Goal: Transaction & Acquisition: Purchase product/service

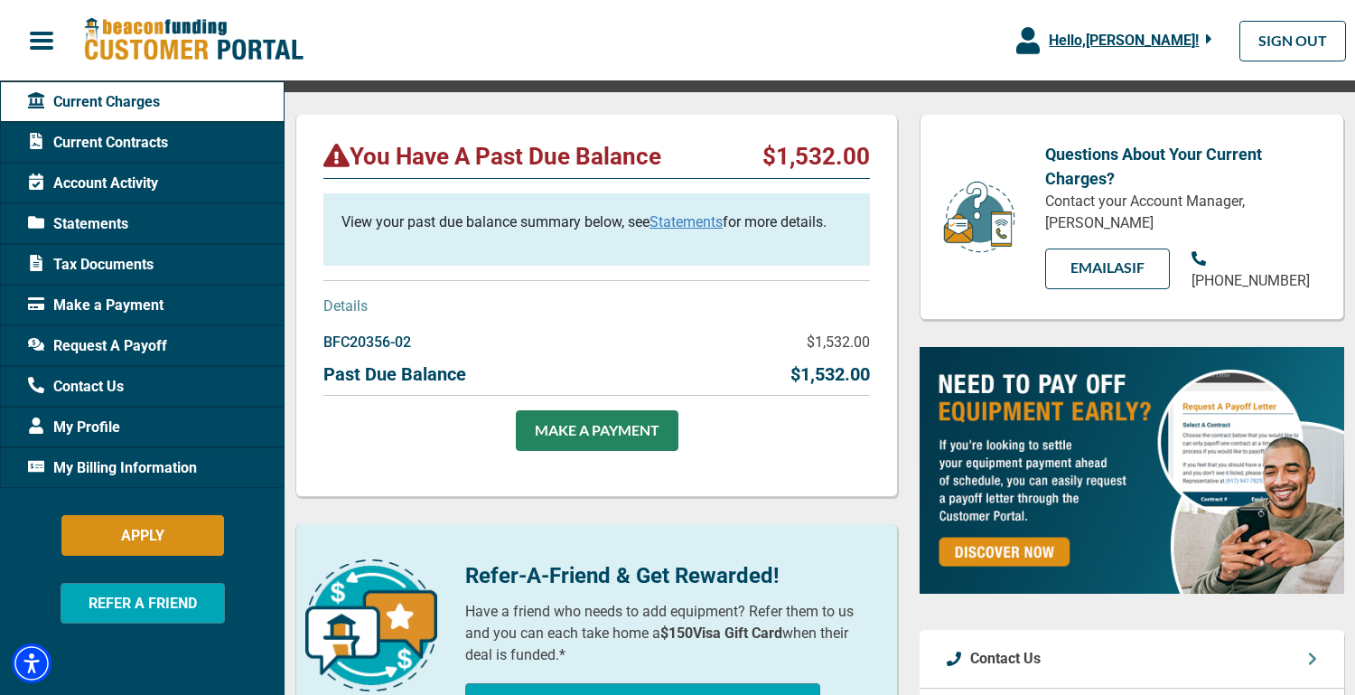
scroll to position [166, 0]
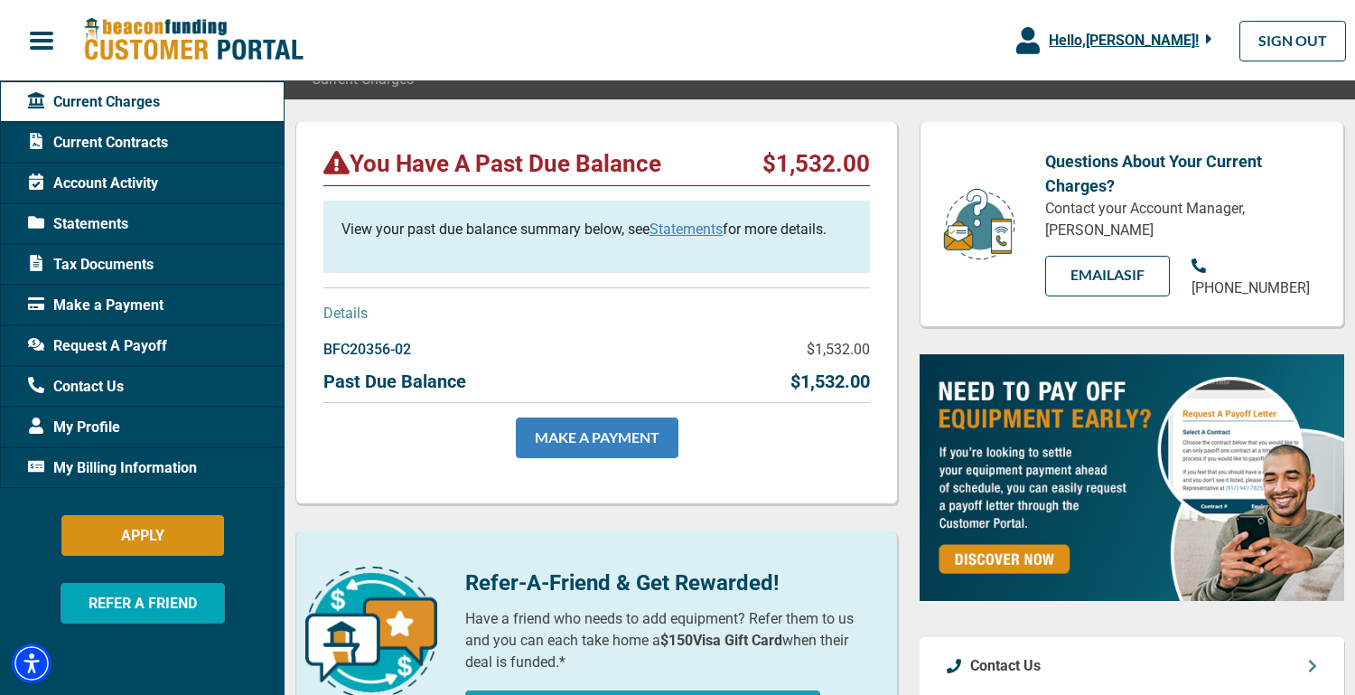
click at [597, 442] on link "MAKE A PAYMENT" at bounding box center [597, 437] width 163 height 41
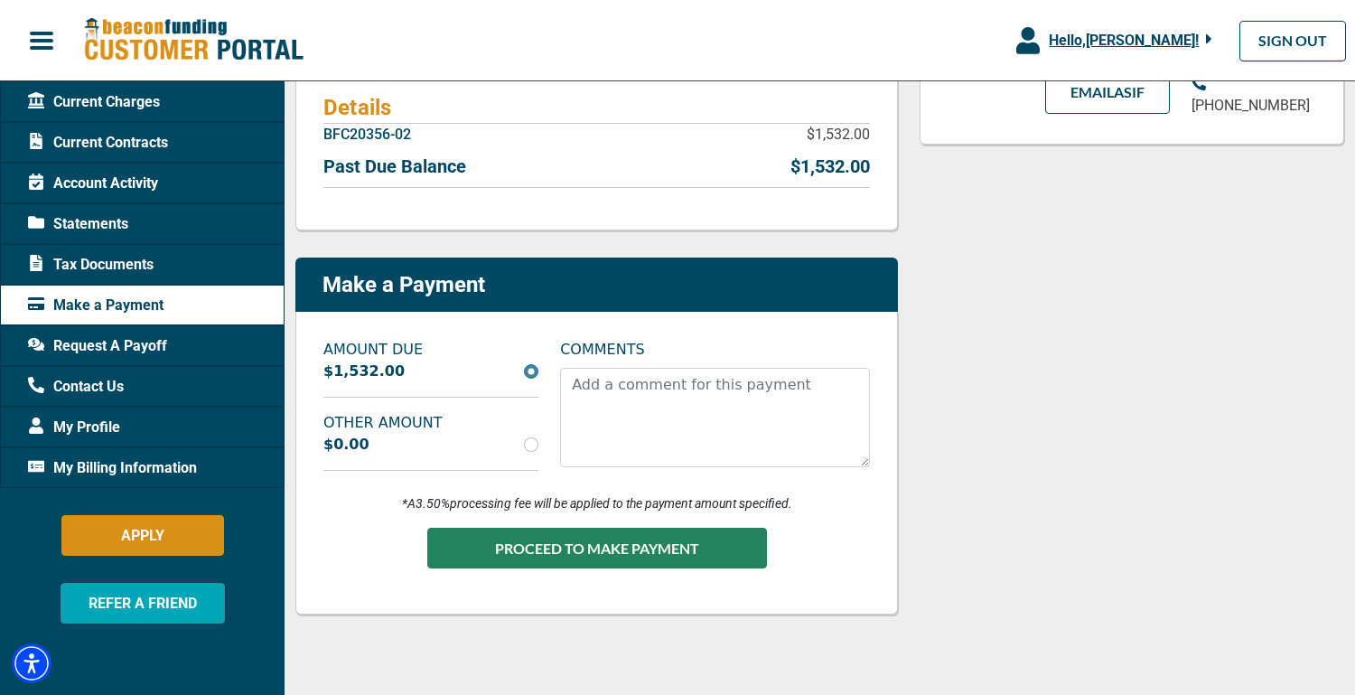
scroll to position [357, 0]
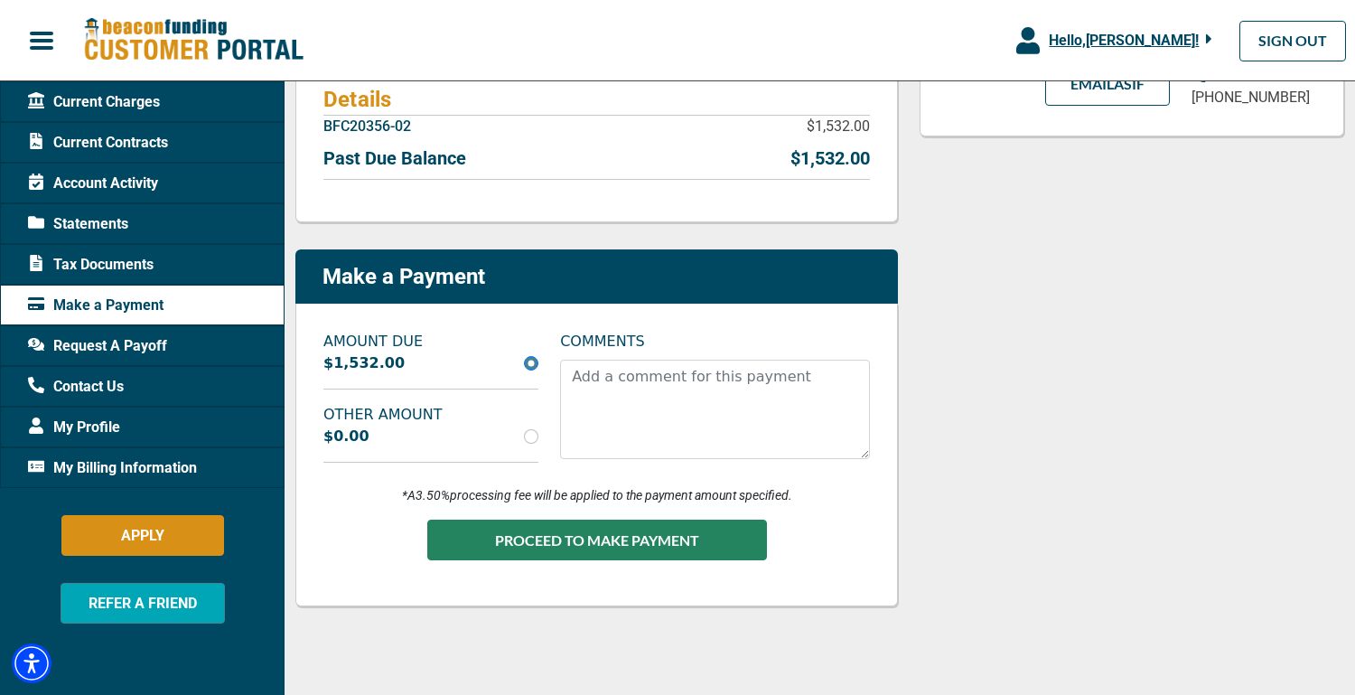
click at [532, 434] on input "radio" at bounding box center [531, 436] width 14 height 14
radio input "true"
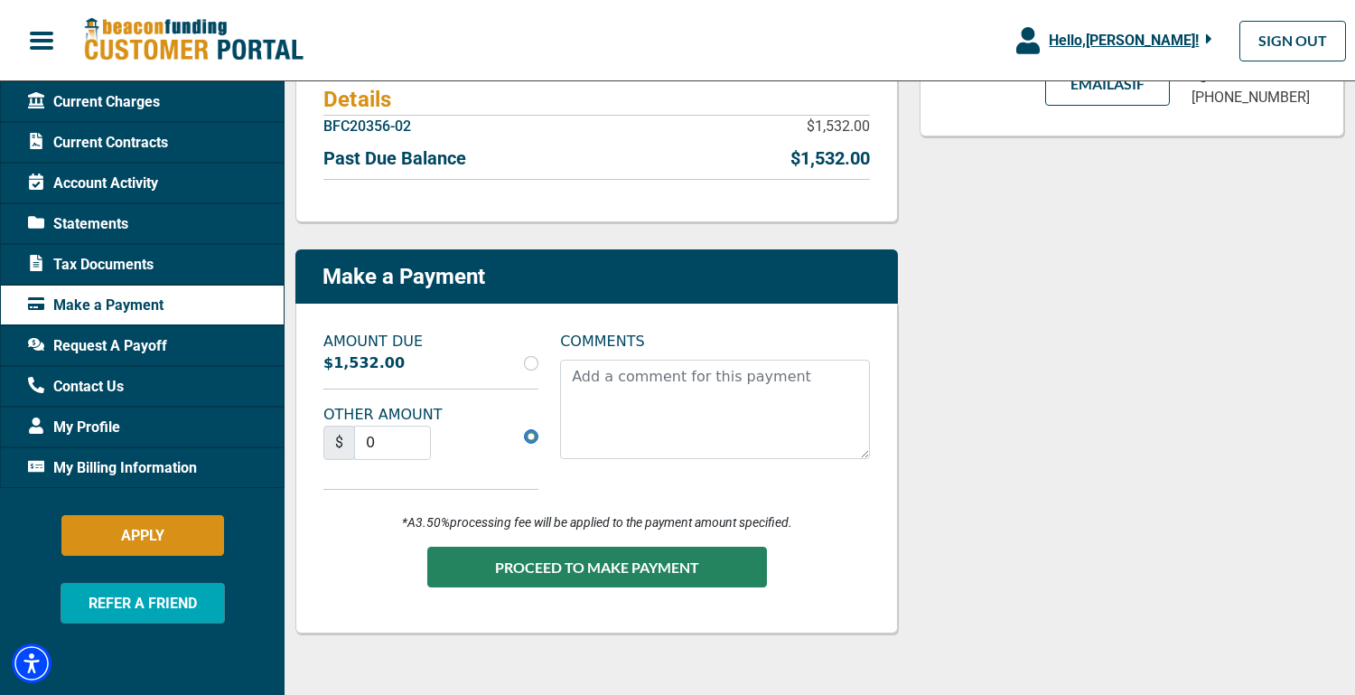
click at [463, 439] on div "$ 0" at bounding box center [431, 450] width 237 height 49
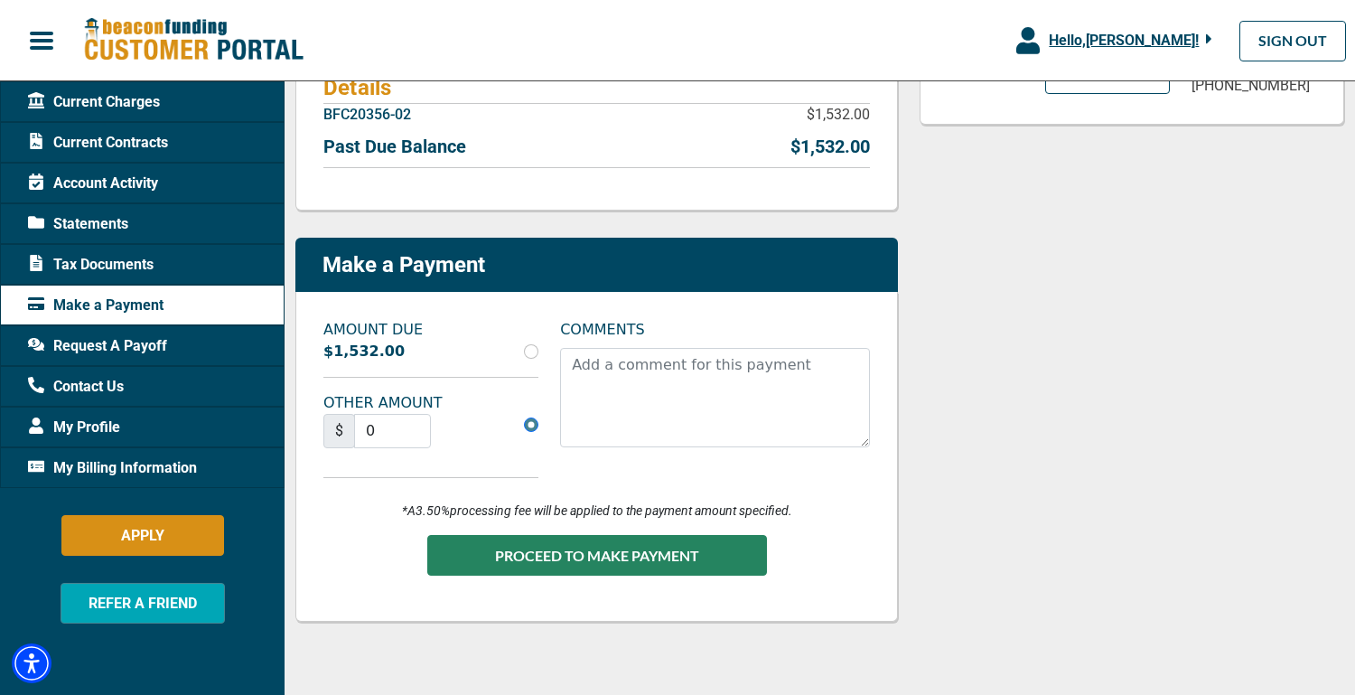
scroll to position [370, 0]
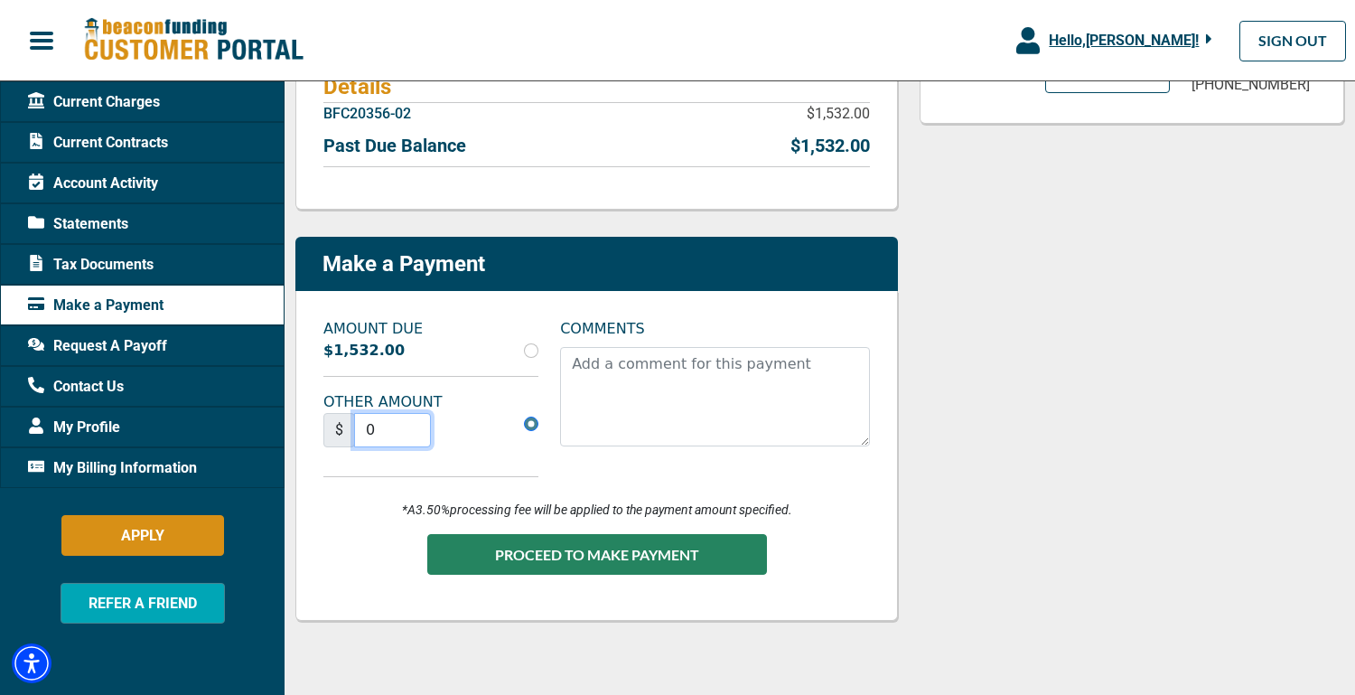
click at [401, 432] on input "0" at bounding box center [392, 430] width 77 height 34
type input "0"
type input "3"
type input "50"
click at [627, 590] on div "PROCEED TO MAKE PAYMENT" at bounding box center [596, 563] width 547 height 59
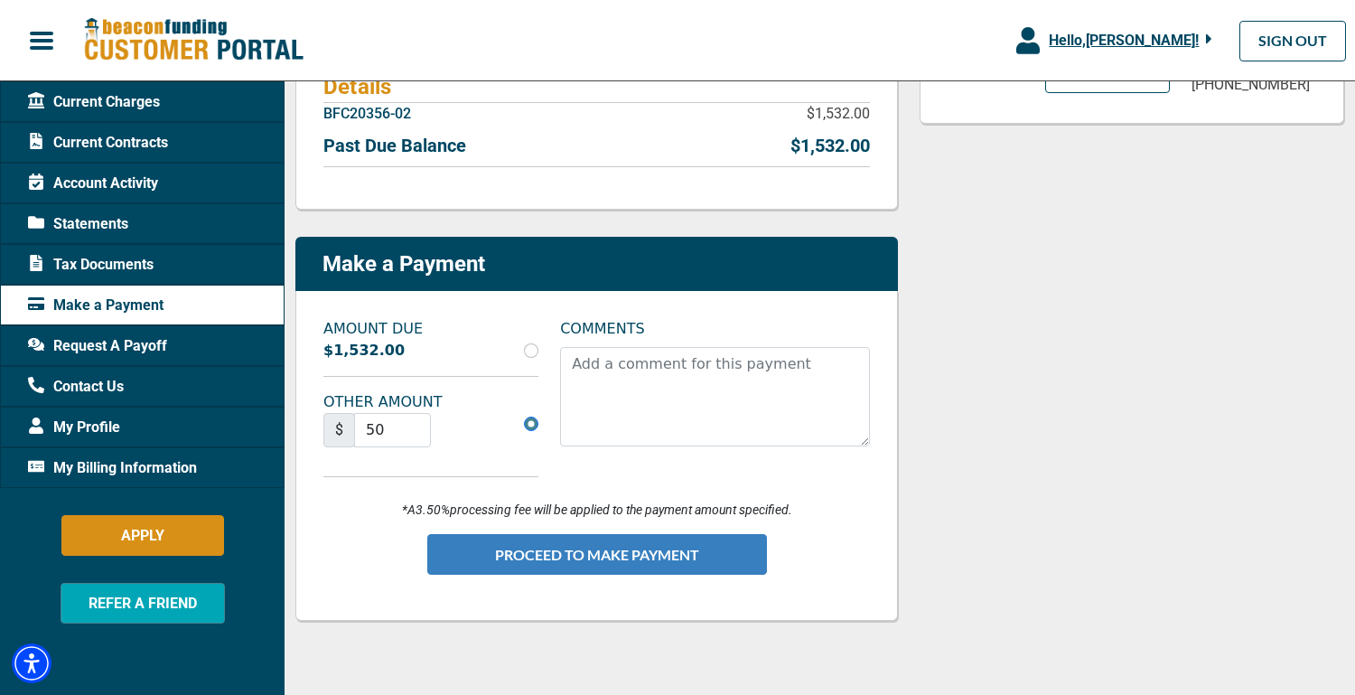
click at [661, 540] on button "PROCEED TO MAKE PAYMENT" at bounding box center [597, 554] width 340 height 41
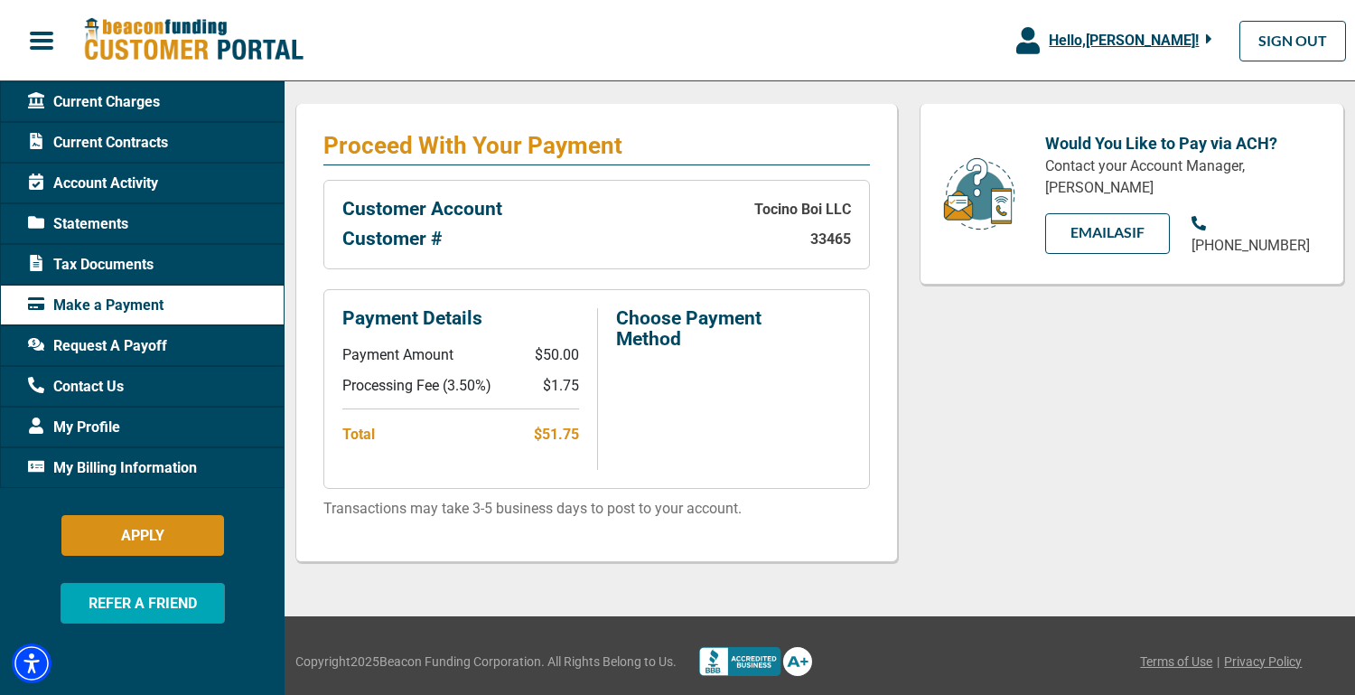
scroll to position [295, 0]
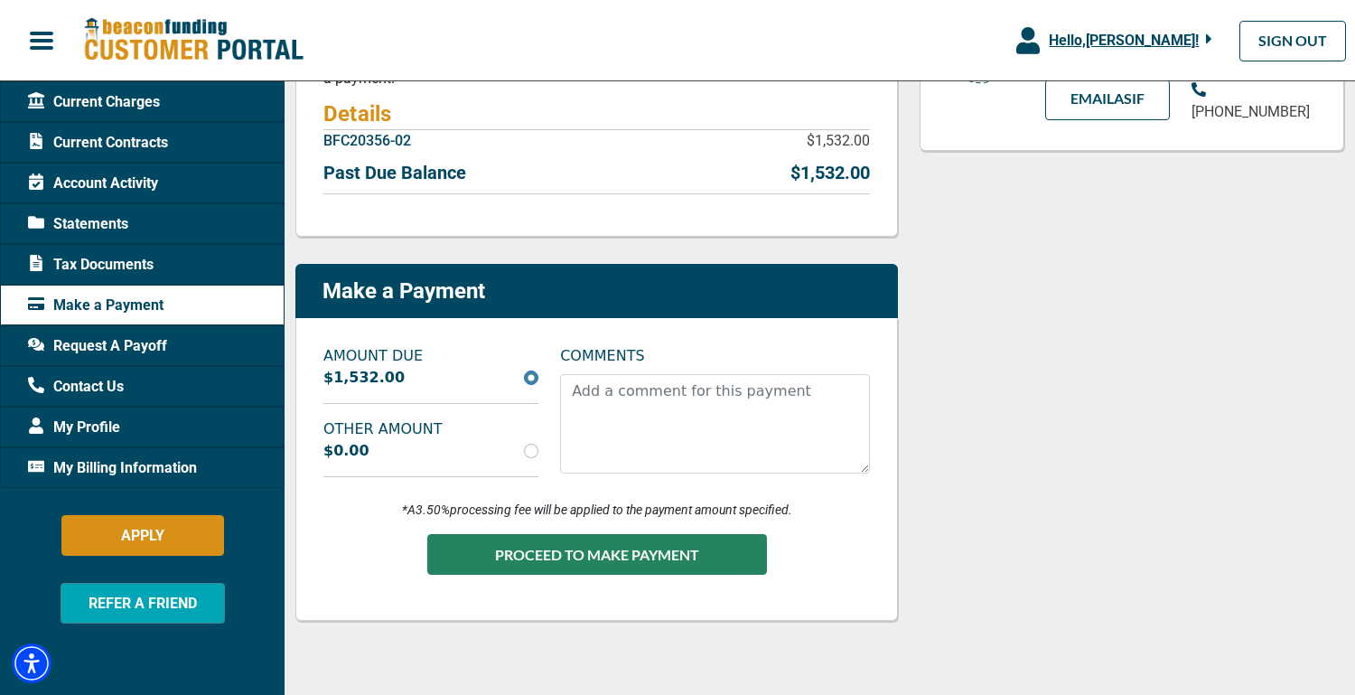
scroll to position [343, 0]
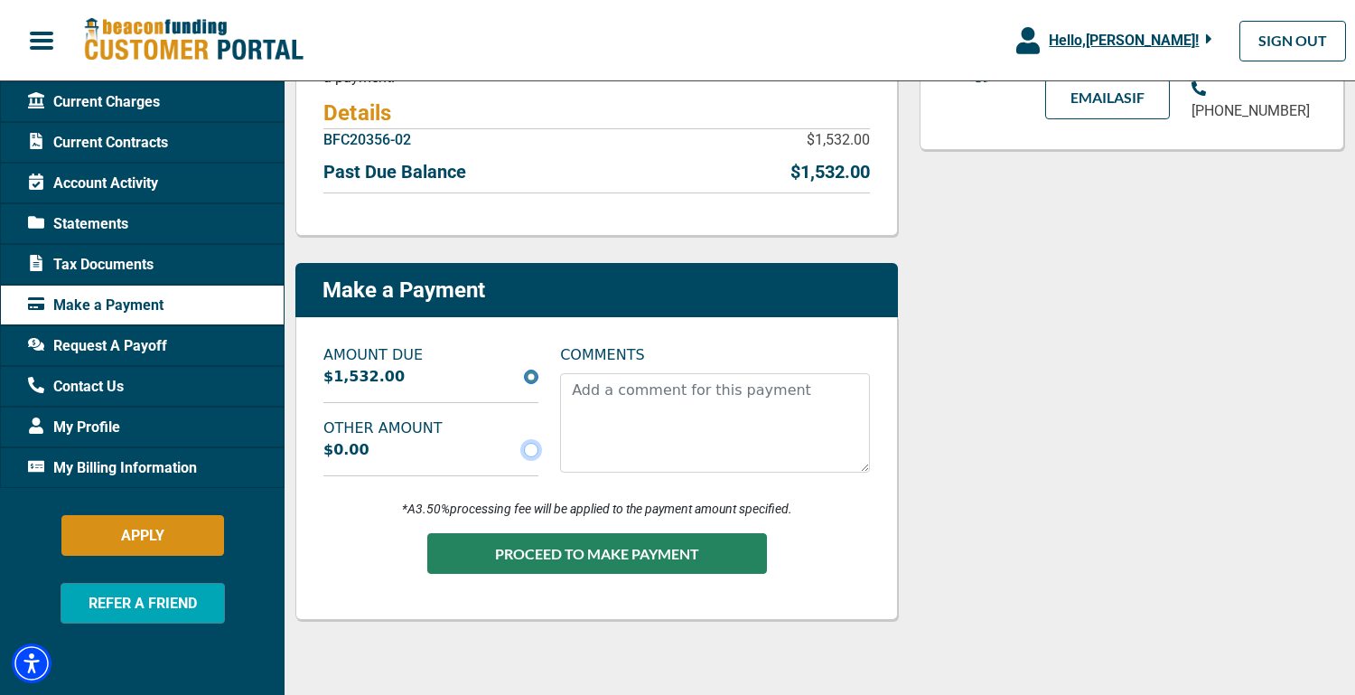
click at [531, 448] on input "radio" at bounding box center [531, 450] width 14 height 14
radio input "true"
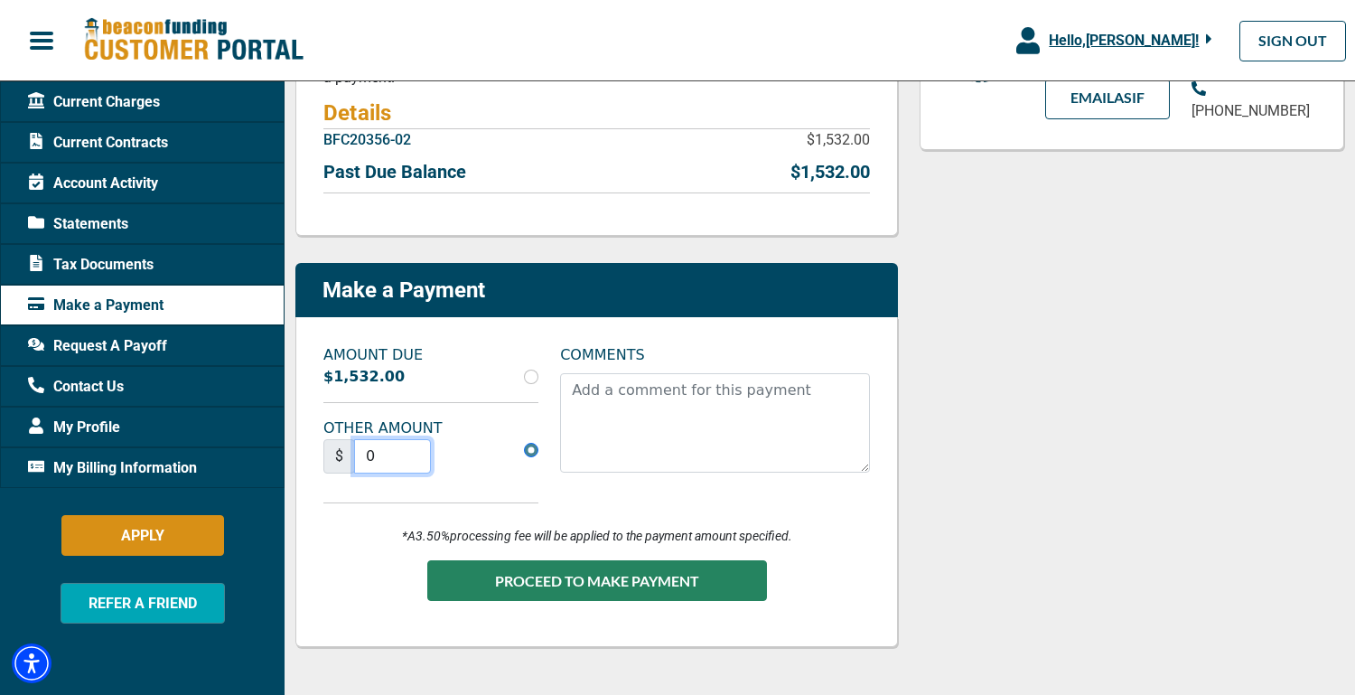
click at [403, 454] on input "0" at bounding box center [392, 456] width 77 height 34
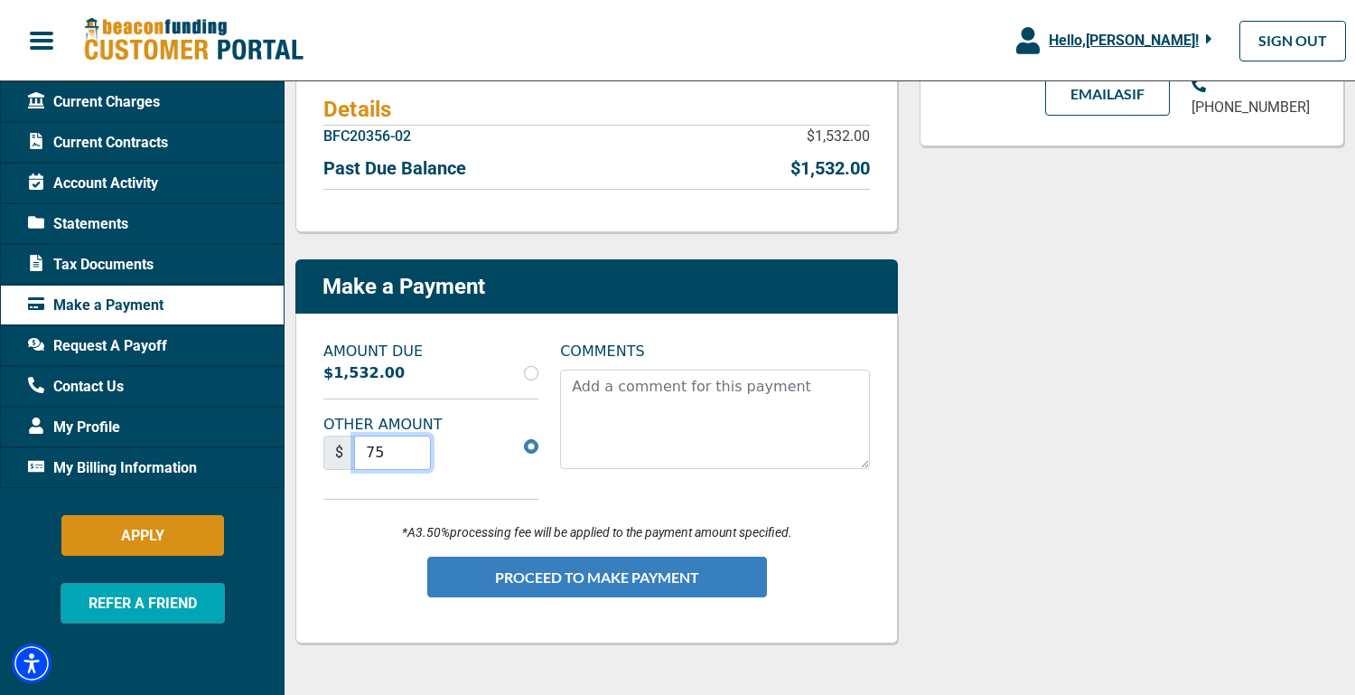
type input "75"
click at [604, 575] on button "PROCEED TO MAKE PAYMENT" at bounding box center [597, 577] width 340 height 41
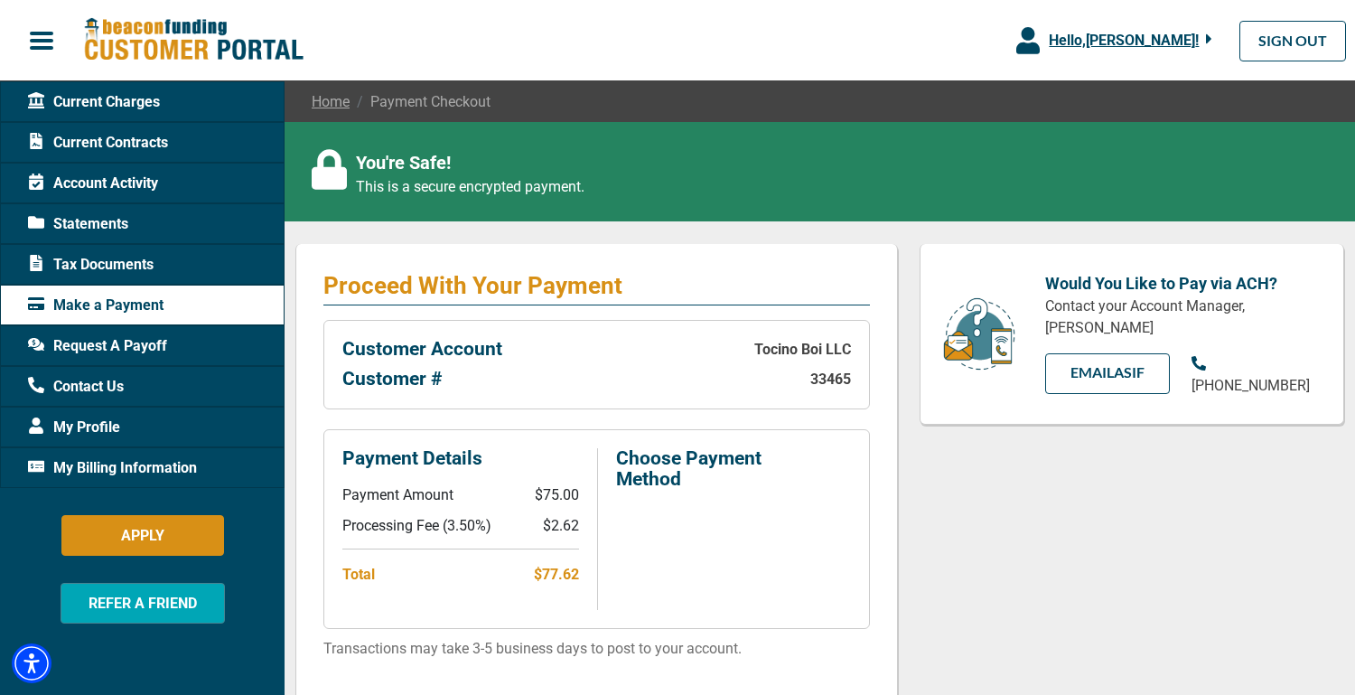
scroll to position [143, 0]
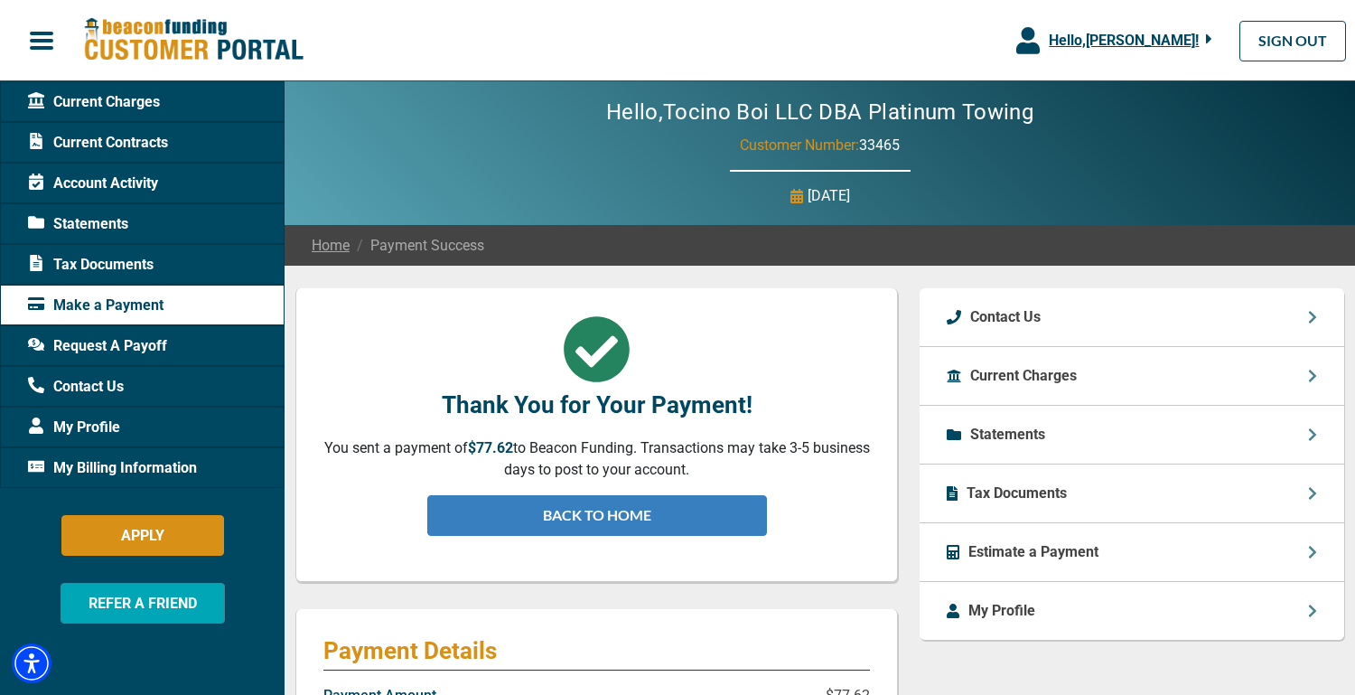
click at [684, 516] on link "BACK TO HOME" at bounding box center [597, 515] width 340 height 41
